Goal: Navigation & Orientation: Go to known website

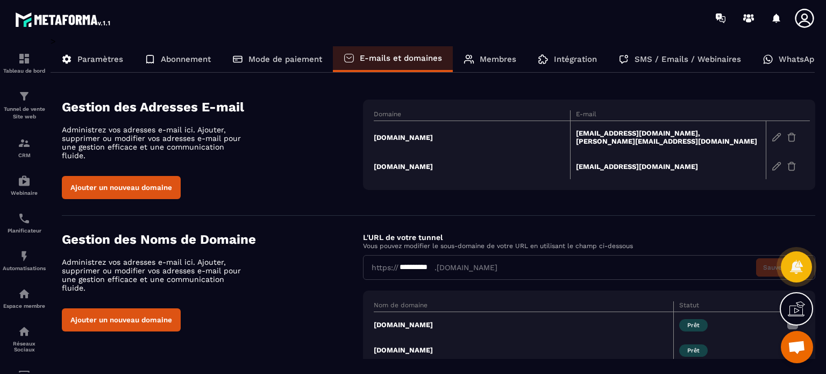
click at [806, 24] on icon at bounding box center [803, 18] width 21 height 21
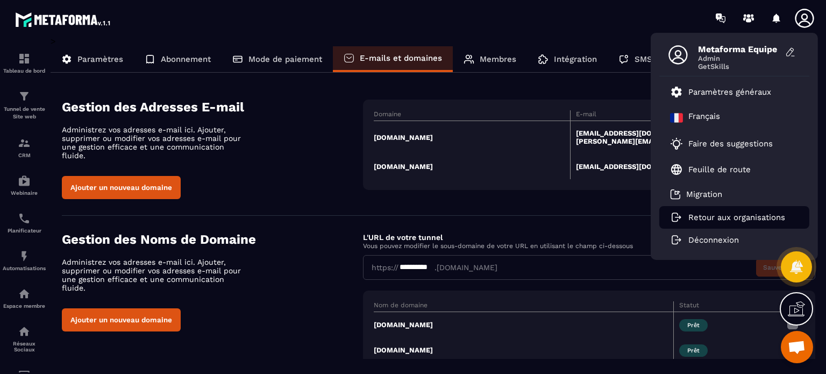
click at [720, 217] on p "Retour aux organisations" at bounding box center [736, 217] width 97 height 10
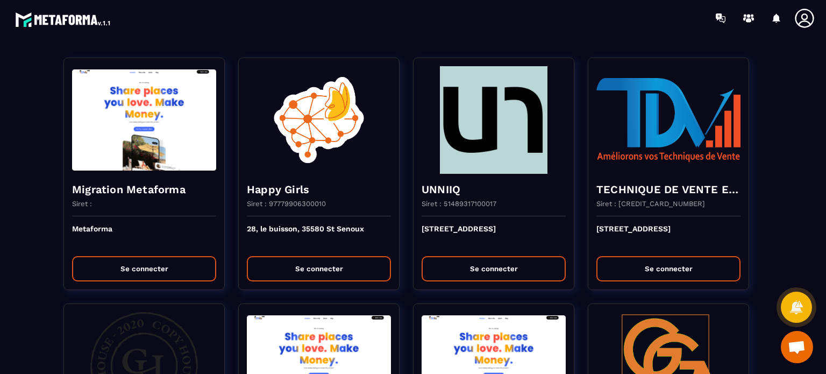
click at [376, 31] on div at bounding box center [475, 18] width 699 height 36
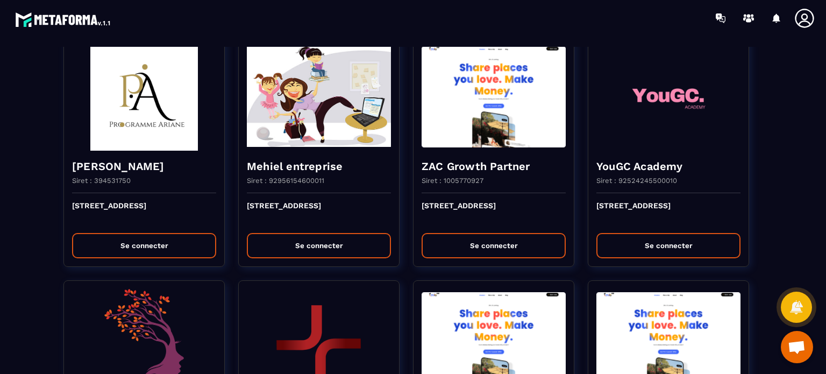
scroll to position [1247, 0]
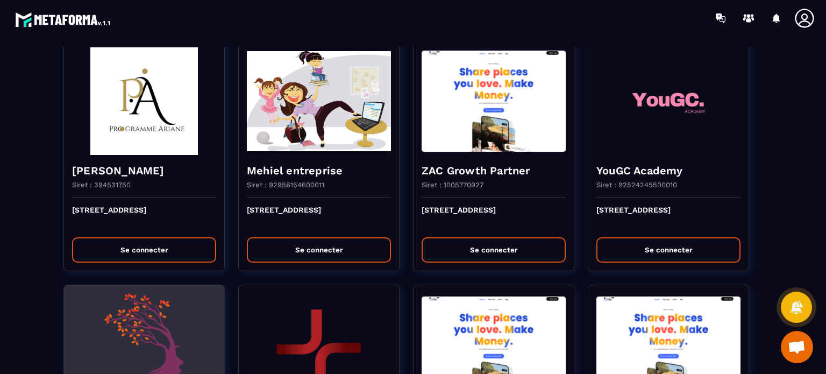
click at [180, 324] on img at bounding box center [144, 346] width 144 height 107
